Goal: Transaction & Acquisition: Obtain resource

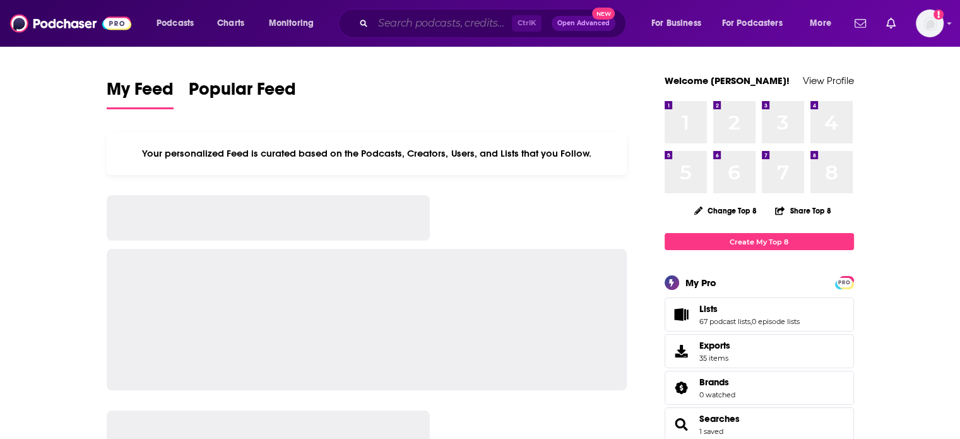
click at [501, 19] on input "Search podcasts, credits, & more..." at bounding box center [442, 23] width 139 height 20
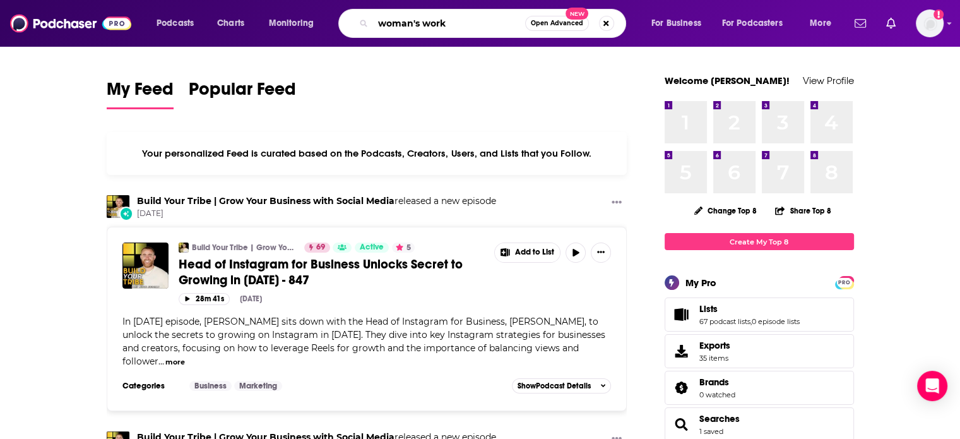
type input "woman's work"
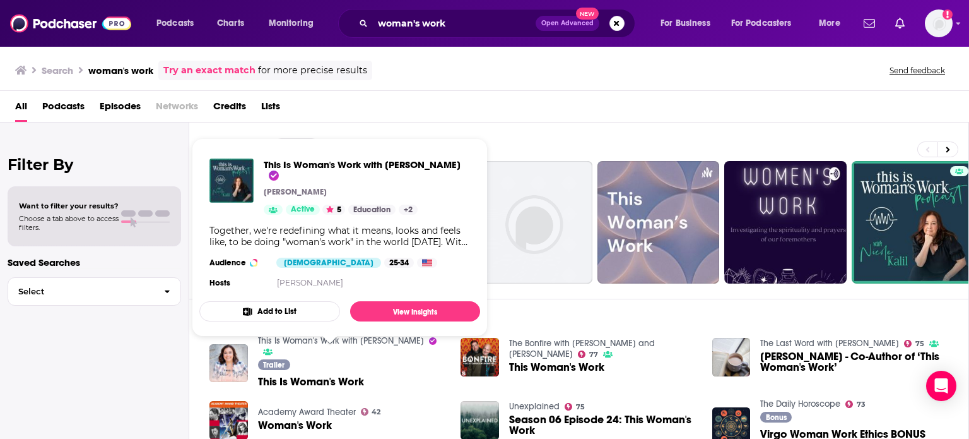
click at [336, 341] on link "This Is Woman's Work with [PERSON_NAME]" at bounding box center [341, 340] width 166 height 11
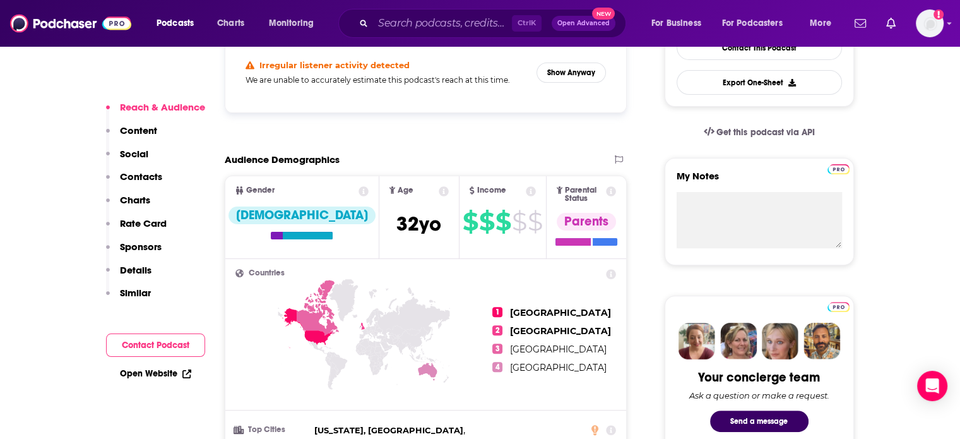
scroll to position [353, 0]
click at [556, 71] on button "Show Anyway" at bounding box center [570, 73] width 69 height 20
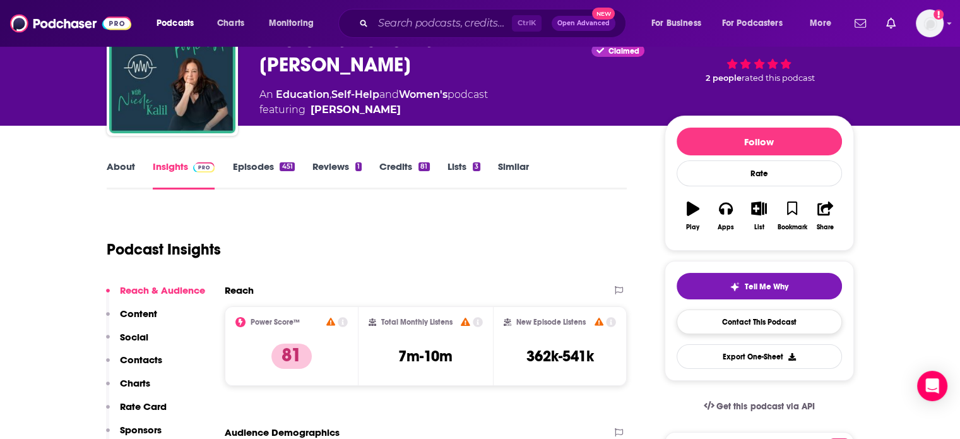
scroll to position [76, 0]
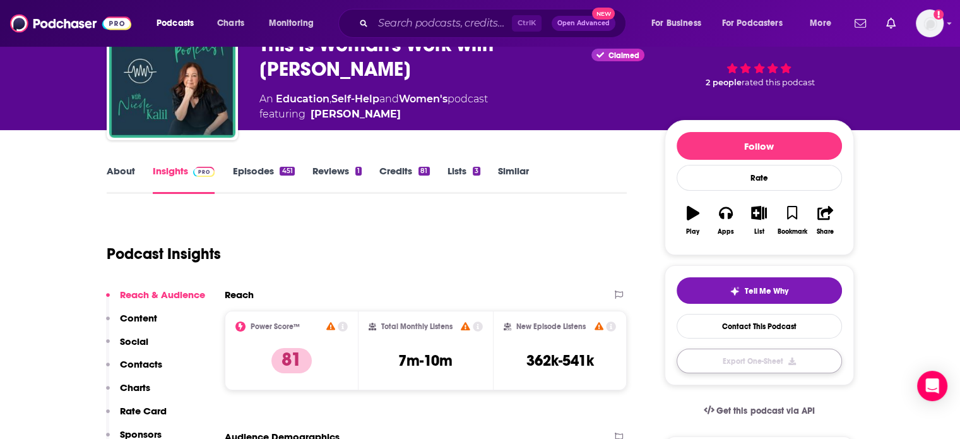
click at [751, 352] on button "Export One-Sheet" at bounding box center [758, 360] width 165 height 25
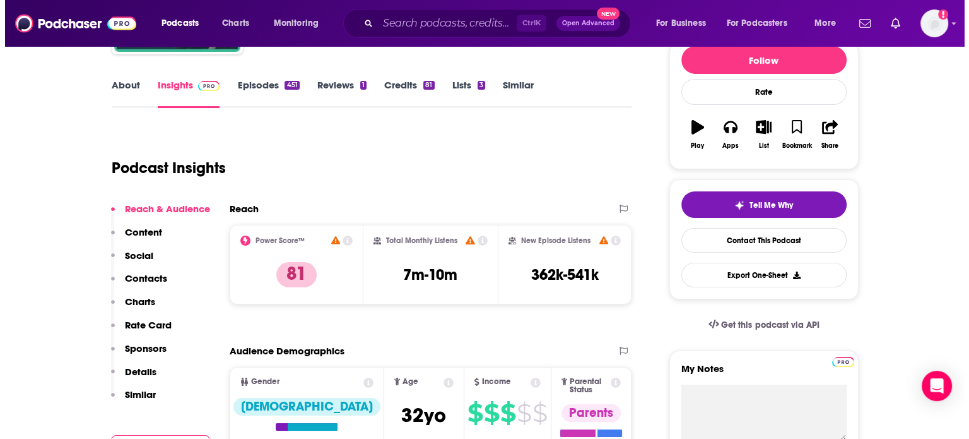
scroll to position [0, 0]
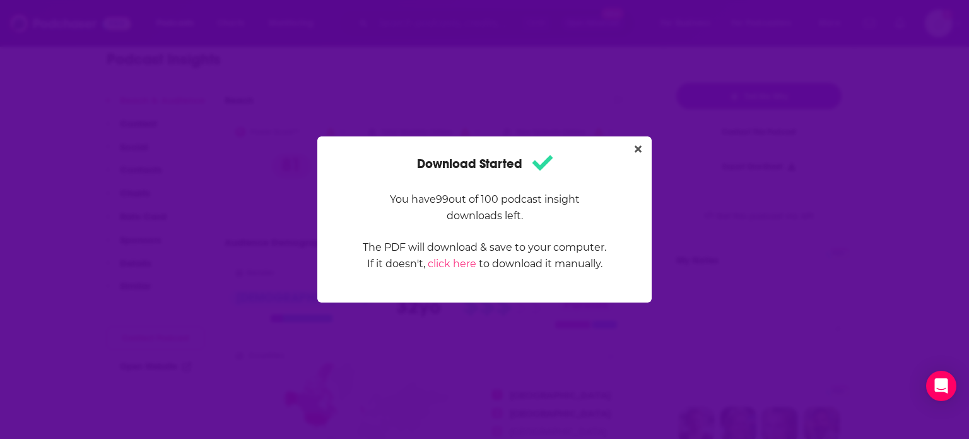
click at [690, 69] on div "Download Started You have 99 out of 100 podcast insight downloads left. The PDF…" at bounding box center [484, 219] width 969 height 439
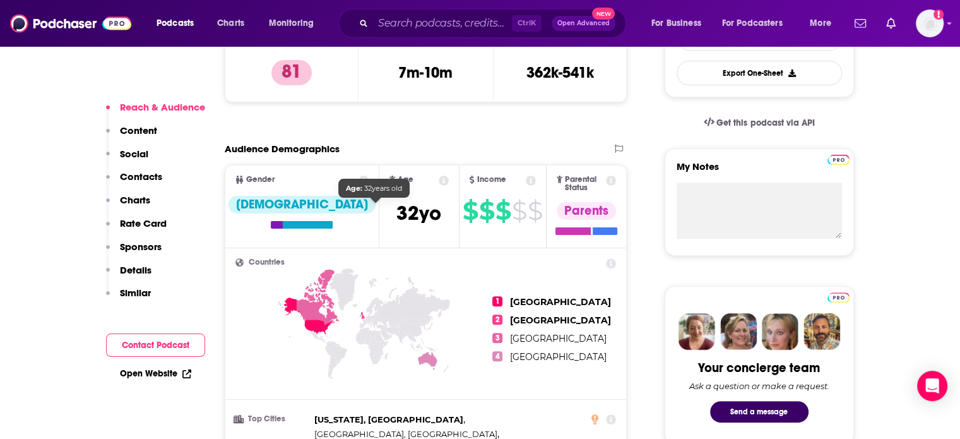
scroll to position [384, 0]
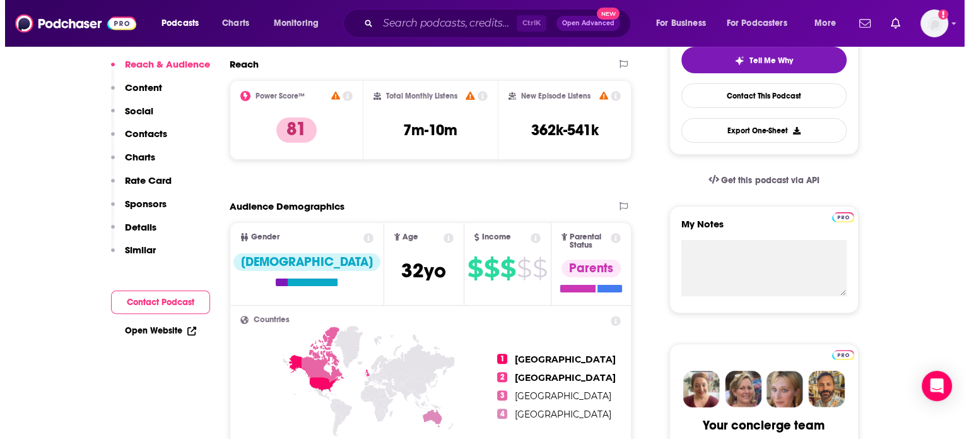
scroll to position [0, 0]
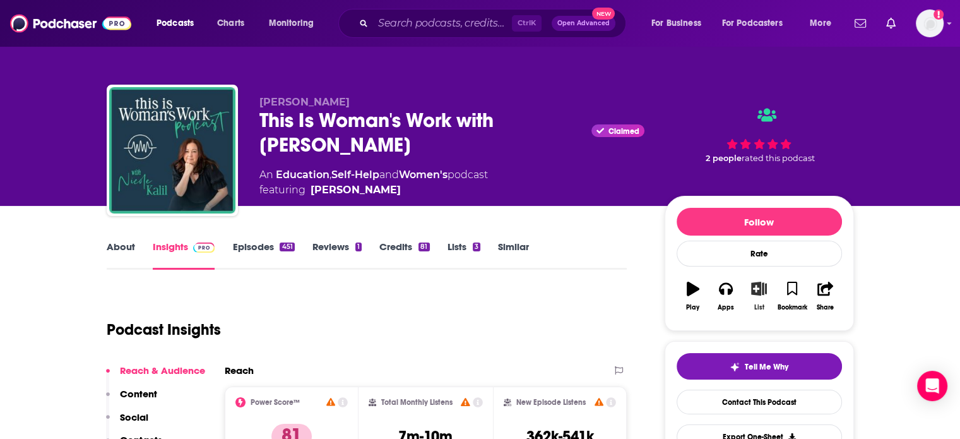
click at [760, 288] on icon "button" at bounding box center [759, 288] width 16 height 14
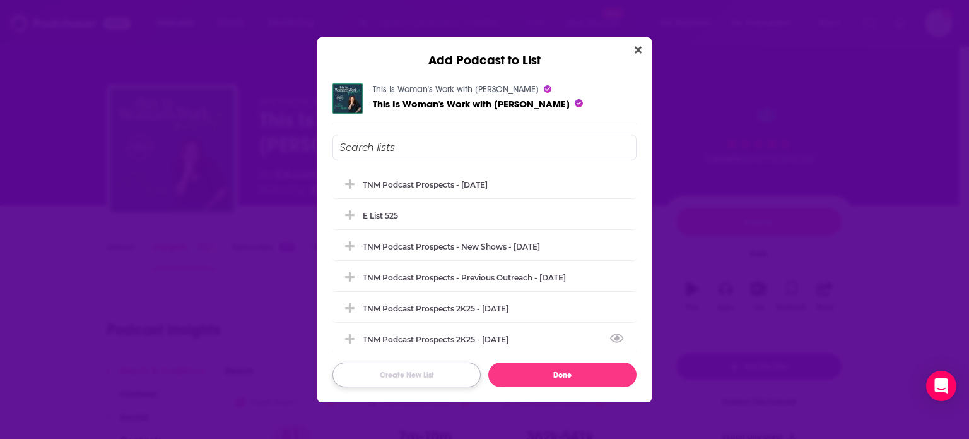
click at [427, 378] on button "Create New List" at bounding box center [407, 374] width 148 height 25
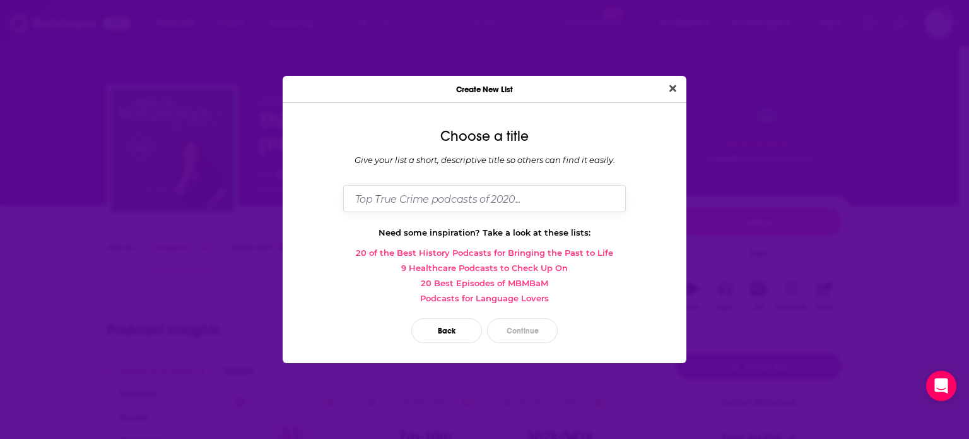
click at [415, 209] on input "Dialog" at bounding box center [484, 198] width 283 height 27
type input "Test"
click at [531, 338] on button "Continue" at bounding box center [522, 330] width 71 height 25
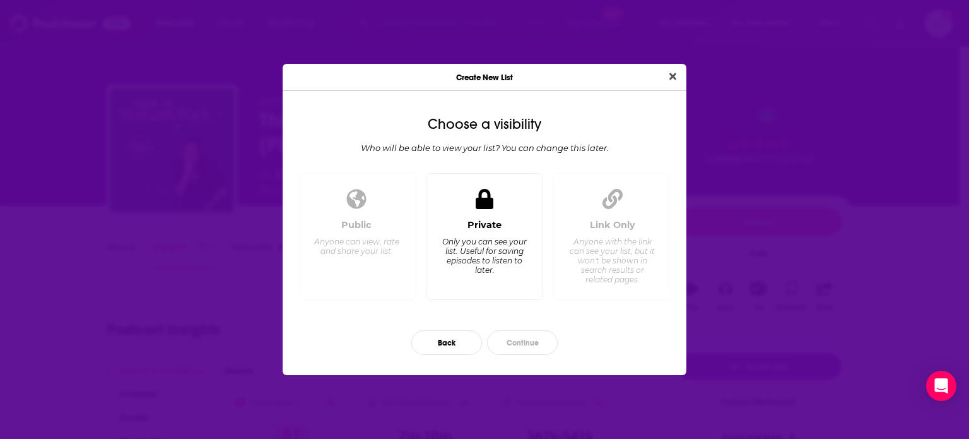
click at [493, 261] on div "Only you can see your list. Useful for saving episodes to listen to later." at bounding box center [484, 256] width 86 height 38
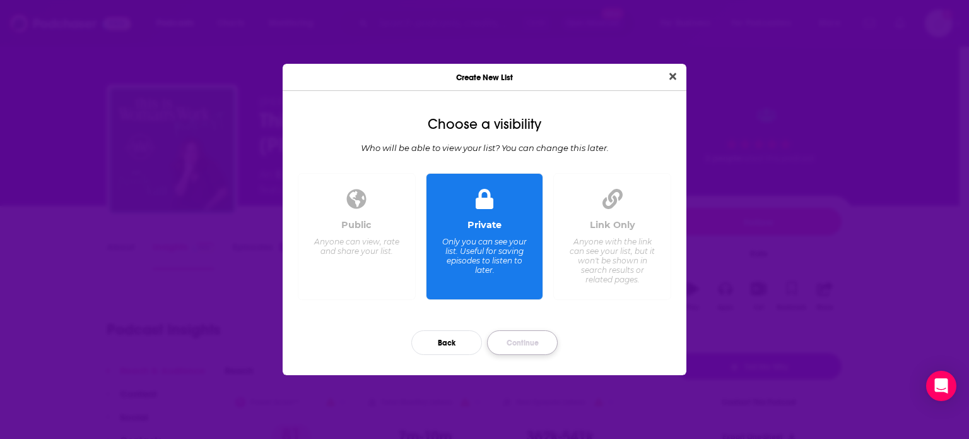
click at [526, 350] on button "Continue" at bounding box center [522, 342] width 71 height 25
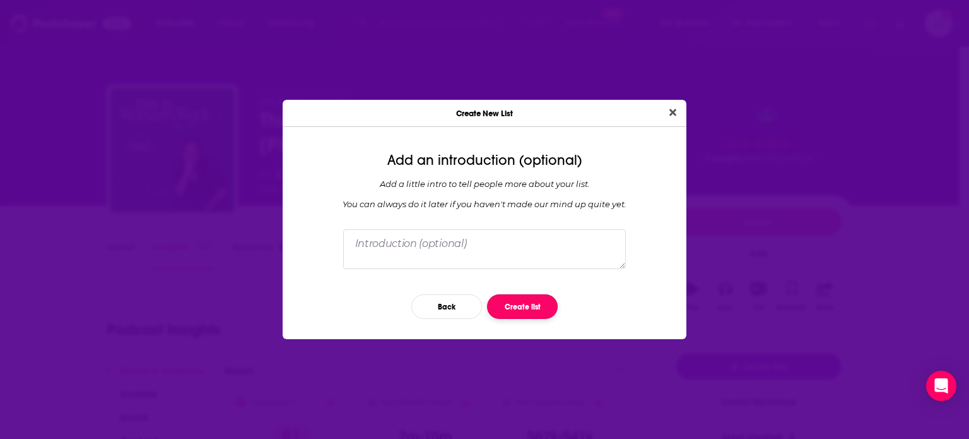
click at [529, 314] on button "Create list" at bounding box center [522, 306] width 71 height 25
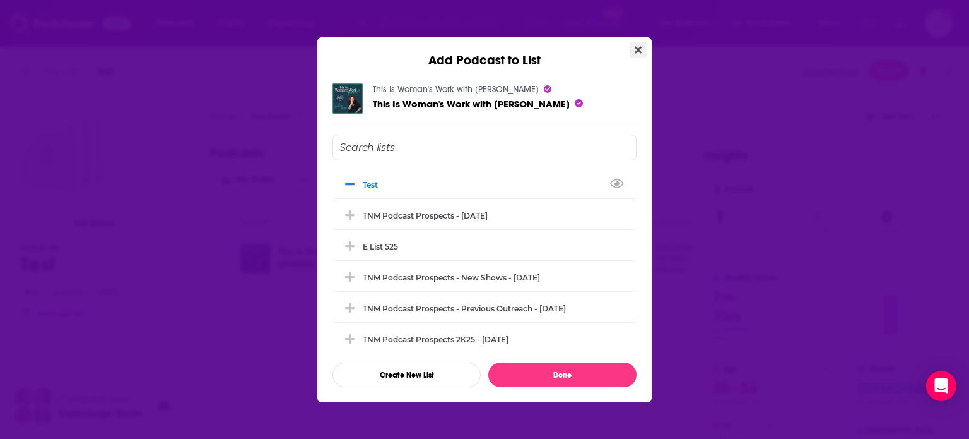
click at [634, 50] on button "Close" at bounding box center [638, 50] width 17 height 16
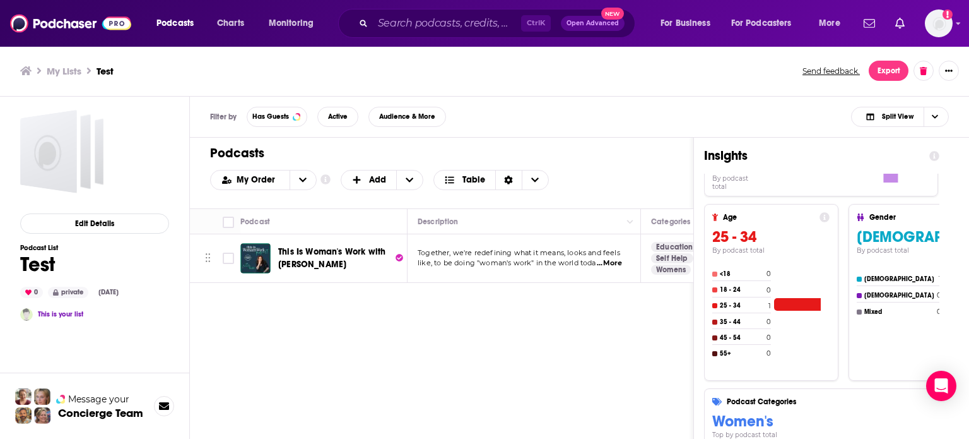
scroll to position [126, 0]
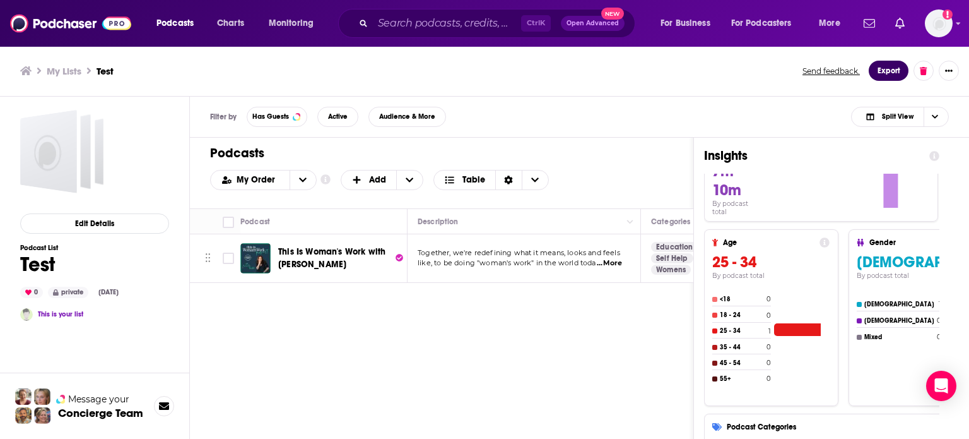
click at [890, 70] on button "Export" at bounding box center [889, 71] width 40 height 20
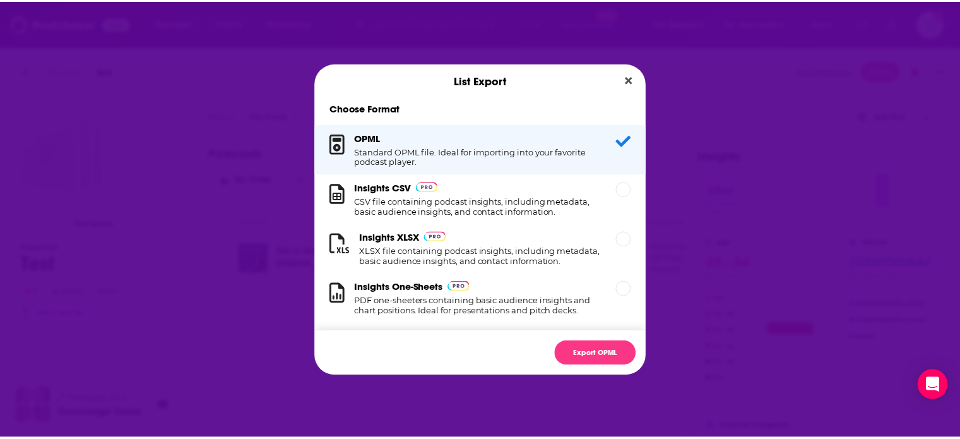
scroll to position [23, 0]
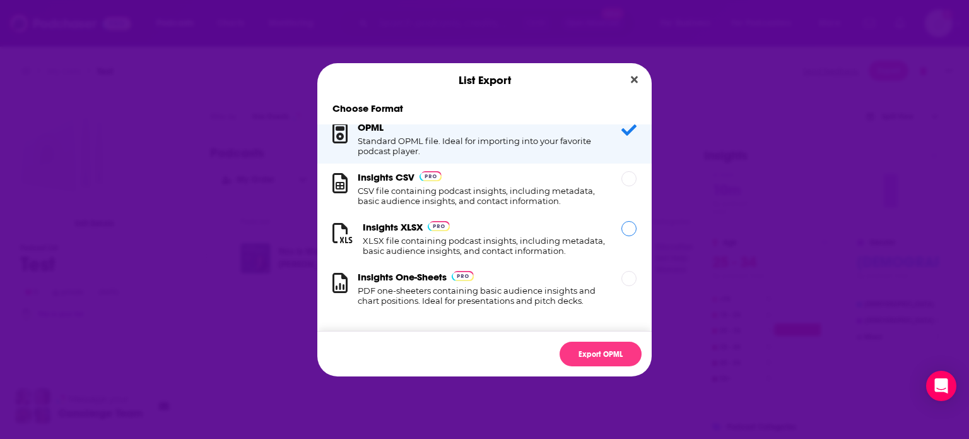
click at [517, 221] on div "Insights XLSX XLSX file containing podcast insights, including metadata, basic …" at bounding box center [485, 238] width 244 height 35
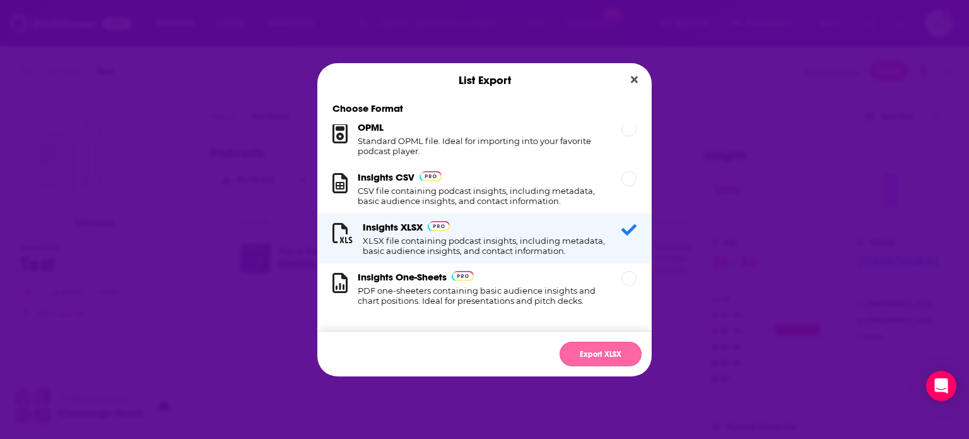
click at [584, 355] on button "Export XLSX" at bounding box center [601, 353] width 82 height 25
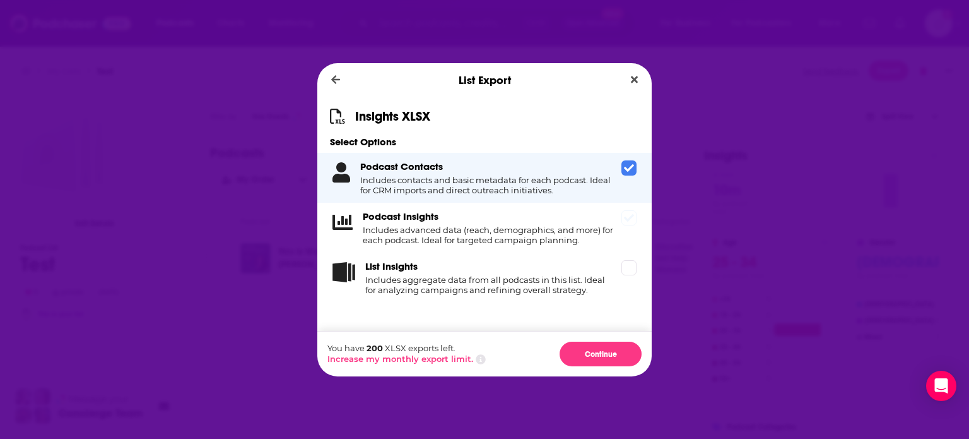
click at [515, 237] on h4 "Includes advanced data (reach, demographics, and more) for each podcast. Ideal …" at bounding box center [490, 235] width 254 height 20
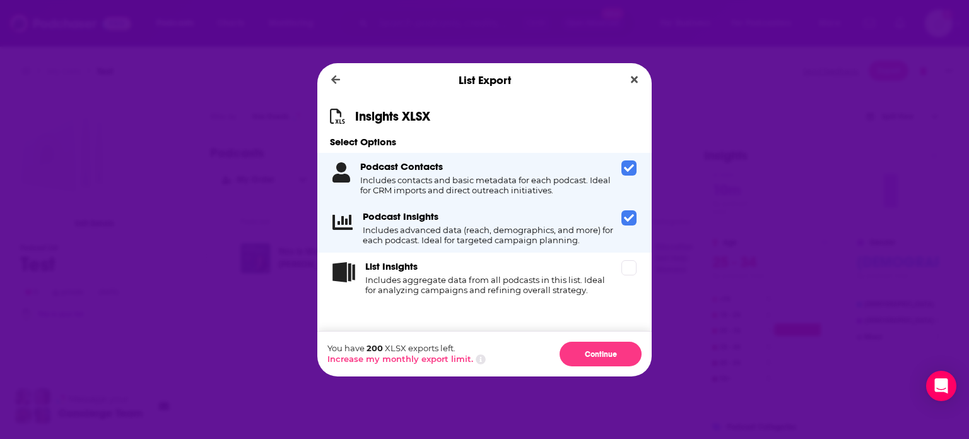
click at [500, 178] on h4 "Includes contacts and basic metadata for each podcast. Ideal for CRM imports an…" at bounding box center [488, 185] width 256 height 20
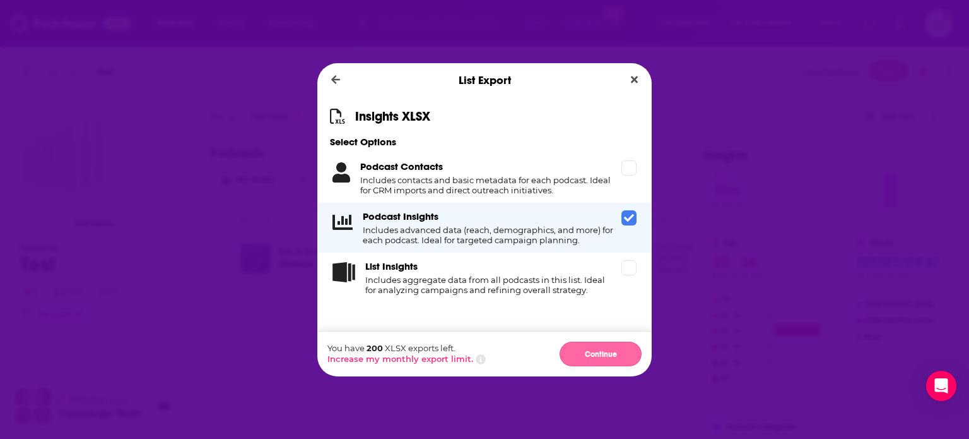
click at [585, 348] on button "Continue" at bounding box center [601, 353] width 82 height 25
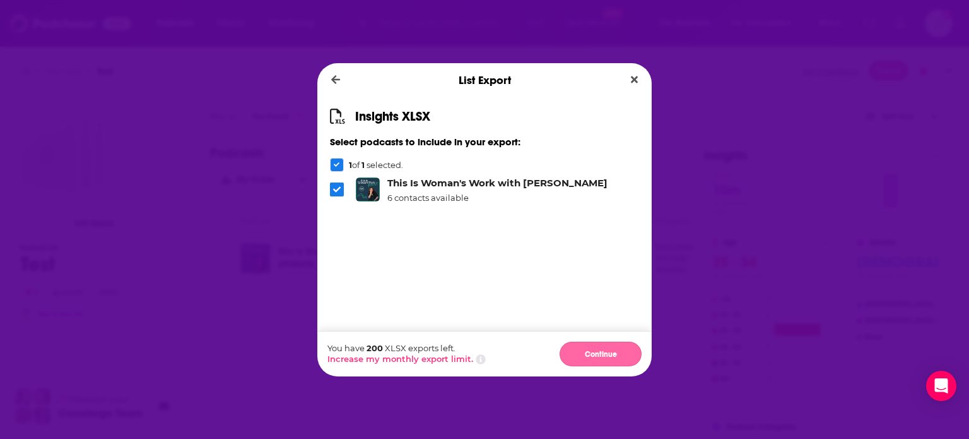
click at [577, 345] on button "Continue" at bounding box center [601, 353] width 82 height 25
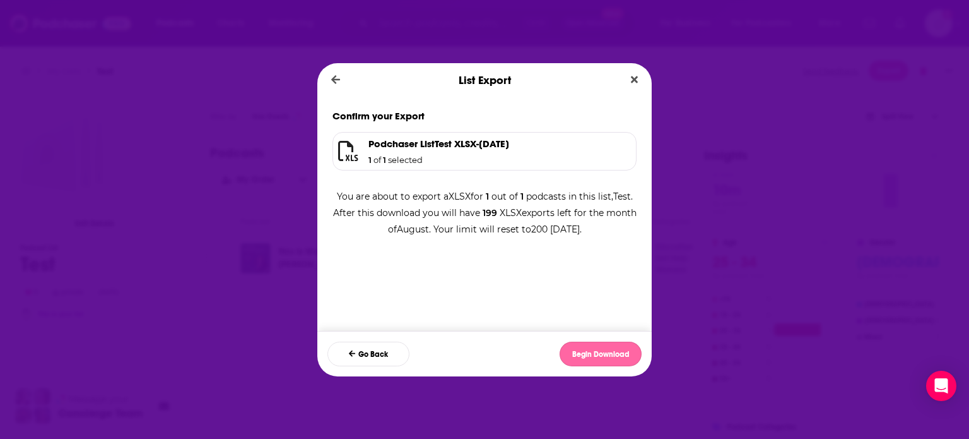
click at [586, 350] on button "Begin Download" at bounding box center [601, 353] width 82 height 25
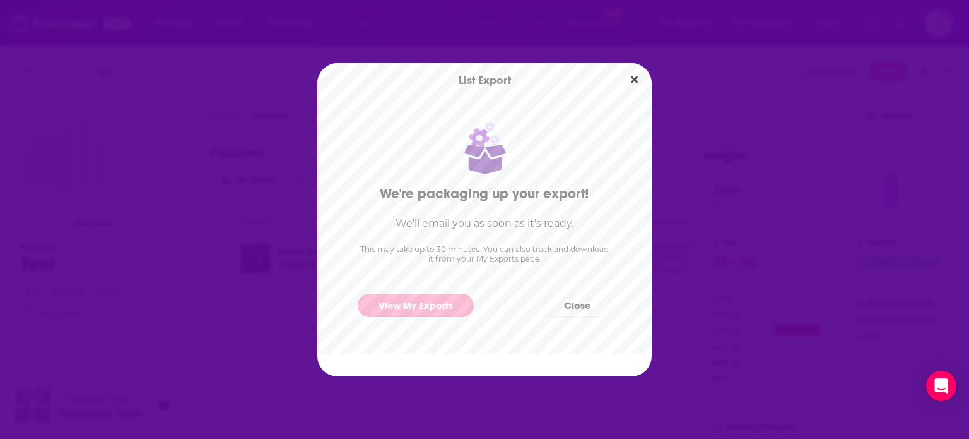
click at [436, 293] on link "View My Exports" at bounding box center [416, 304] width 116 height 23
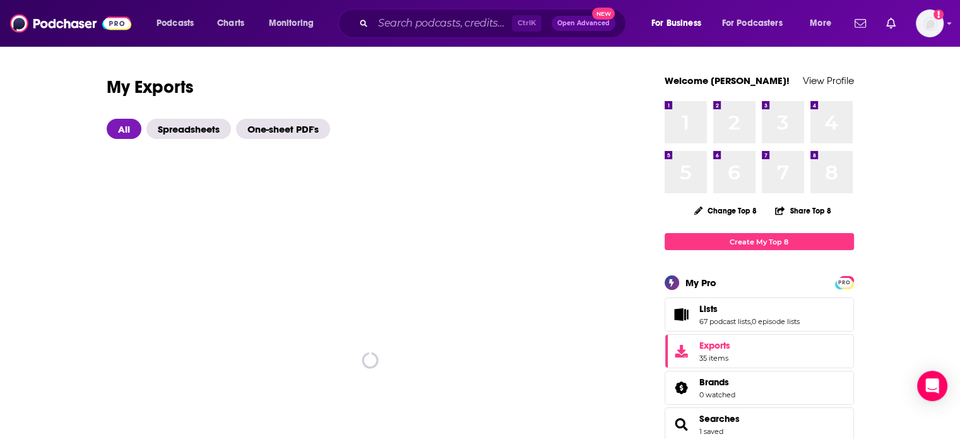
click at [425, 231] on div "spinner" at bounding box center [371, 360] width 528 height 442
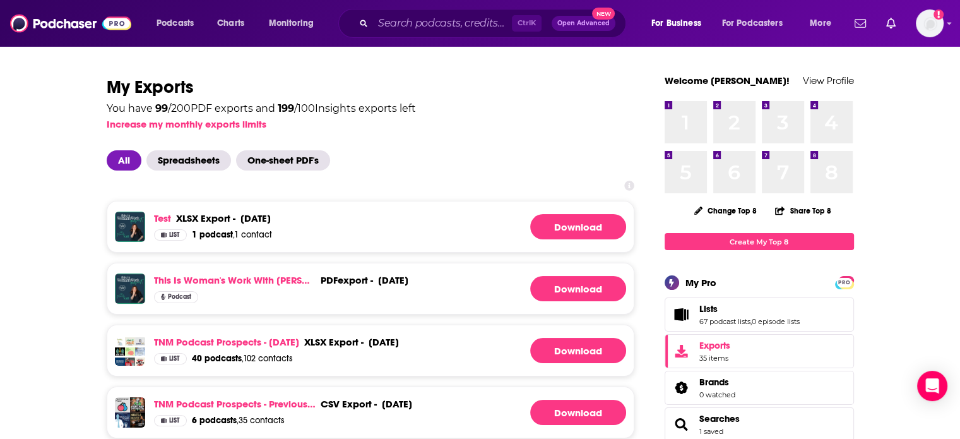
click at [575, 223] on link "Download" at bounding box center [578, 226] width 96 height 25
